Goal: Unclear

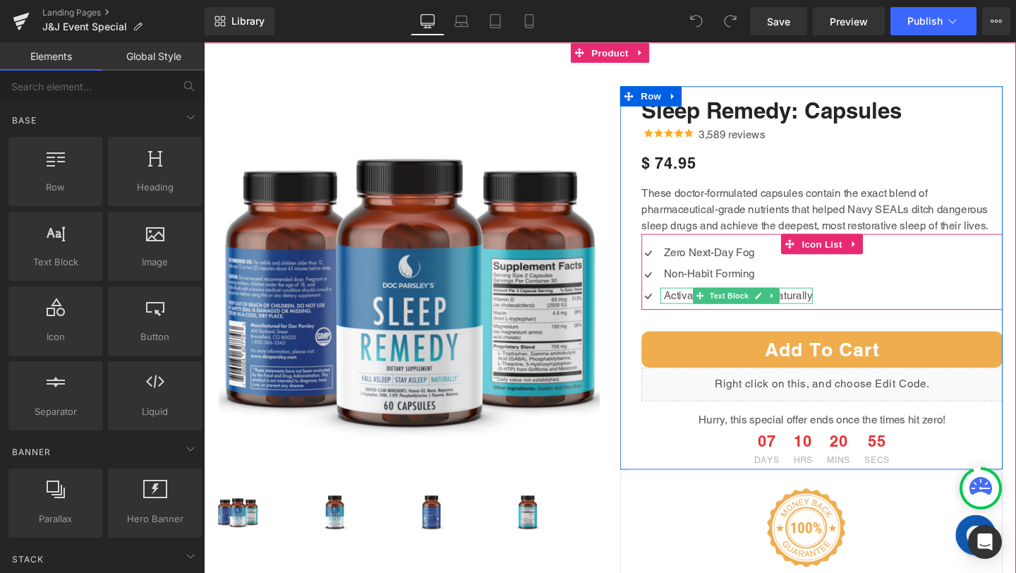
scroll to position [2363, 0]
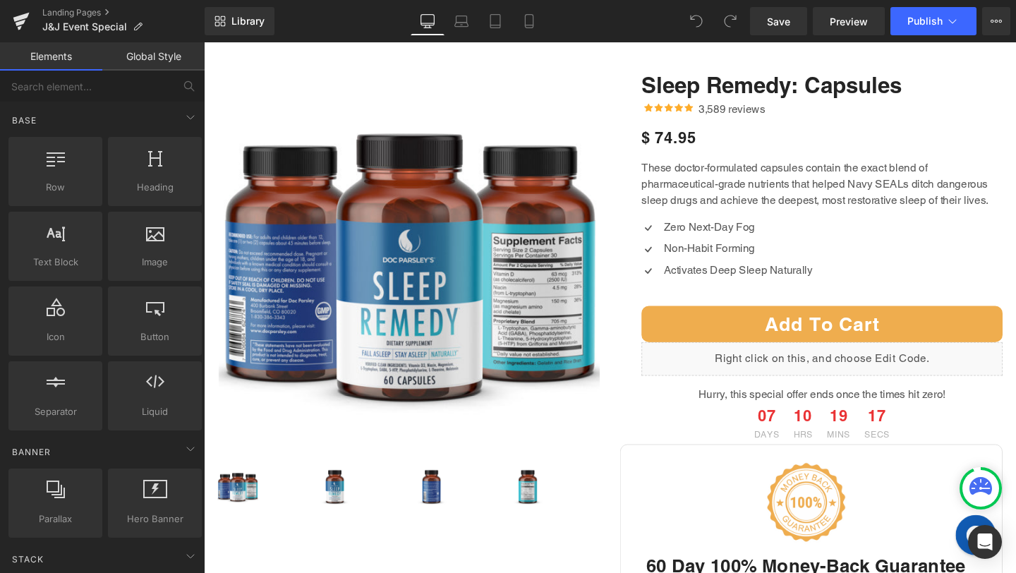
click at [143, 52] on link "Global Style" at bounding box center [153, 56] width 102 height 28
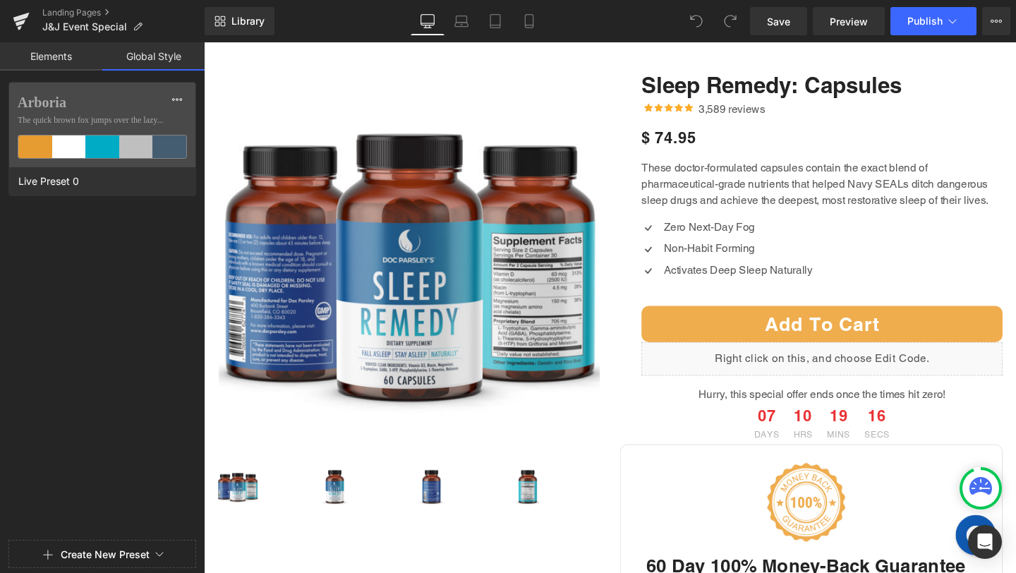
click at [82, 56] on link "Elements" at bounding box center [51, 56] width 102 height 28
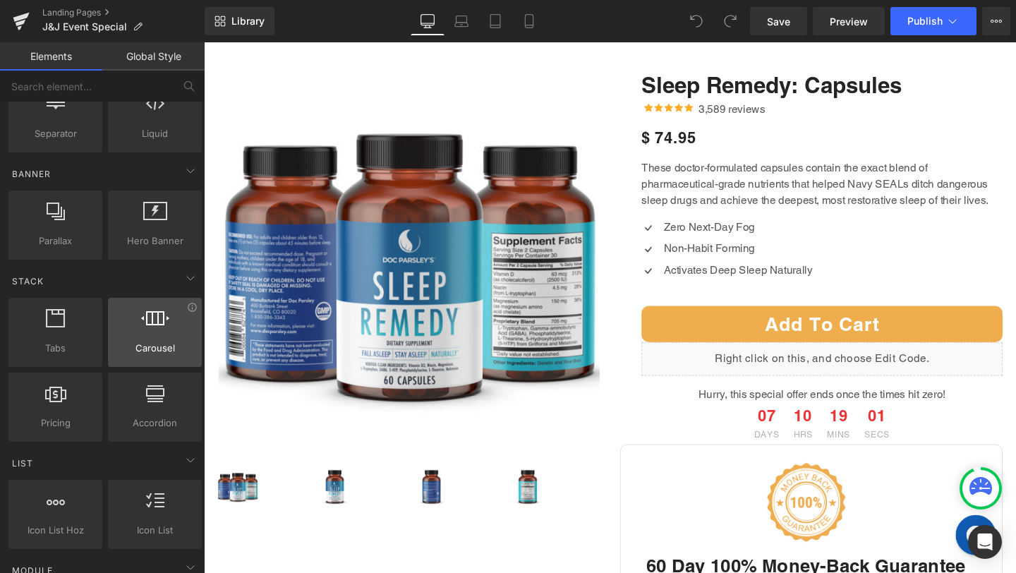
scroll to position [795, 0]
